Goal: Information Seeking & Learning: Learn about a topic

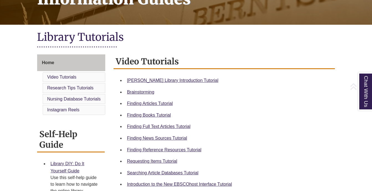
scroll to position [119, 0]
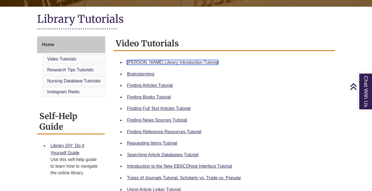
click at [187, 61] on link "Berntsen Library Introduction Tutorial" at bounding box center [172, 62] width 91 height 5
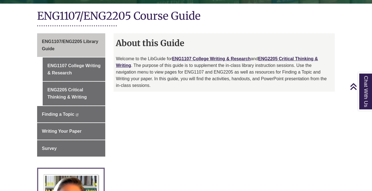
scroll to position [129, 0]
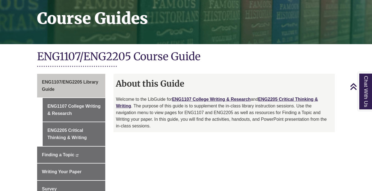
scroll to position [89, 0]
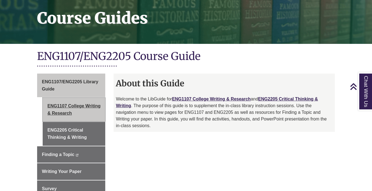
click at [74, 105] on link "ENG1107 College Writing & Research" at bounding box center [74, 109] width 63 height 24
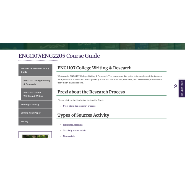
scroll to position [126, 0]
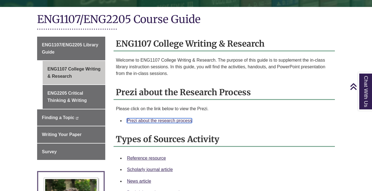
click at [175, 118] on link "Prezi about the research process" at bounding box center [159, 120] width 65 height 5
